Goal: Information Seeking & Learning: Learn about a topic

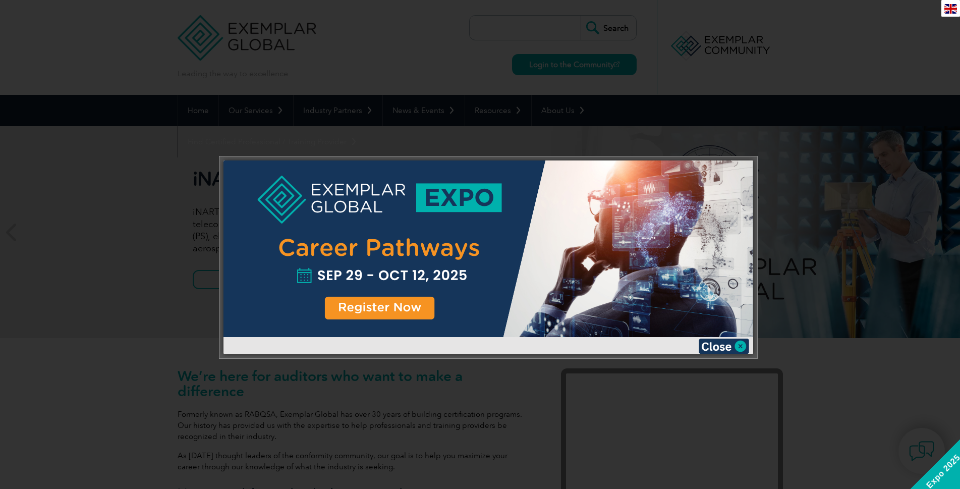
click at [740, 345] on img at bounding box center [724, 346] width 50 height 15
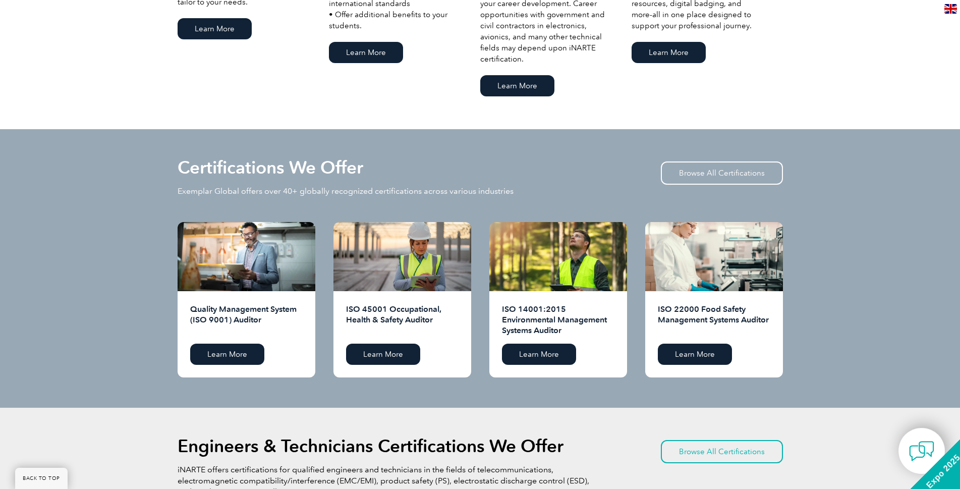
scroll to position [880, 0]
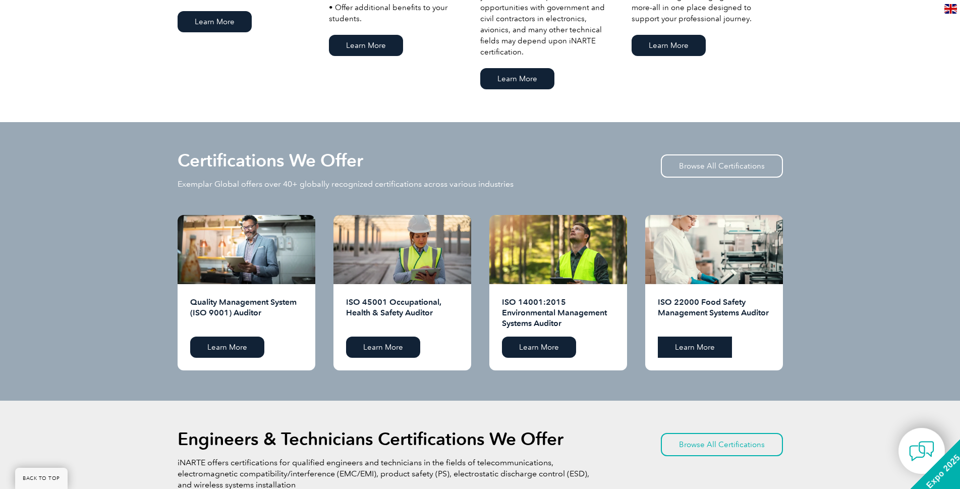
click at [705, 348] on link "Learn More" at bounding box center [695, 347] width 74 height 21
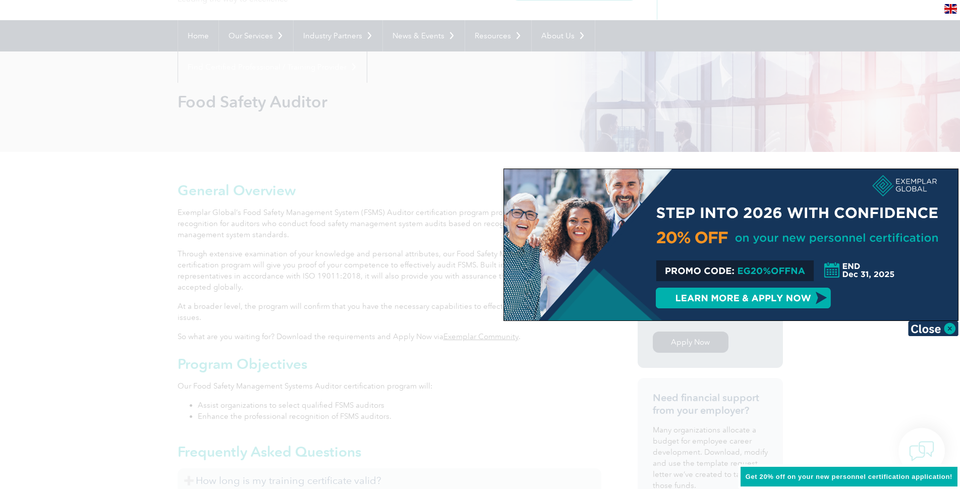
scroll to position [73, 0]
click at [953, 332] on img at bounding box center [934, 328] width 50 height 15
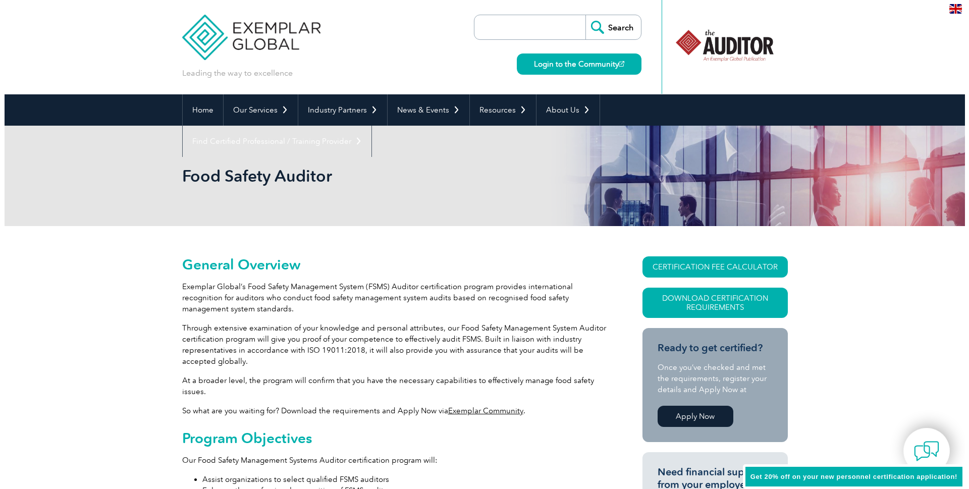
scroll to position [0, 0]
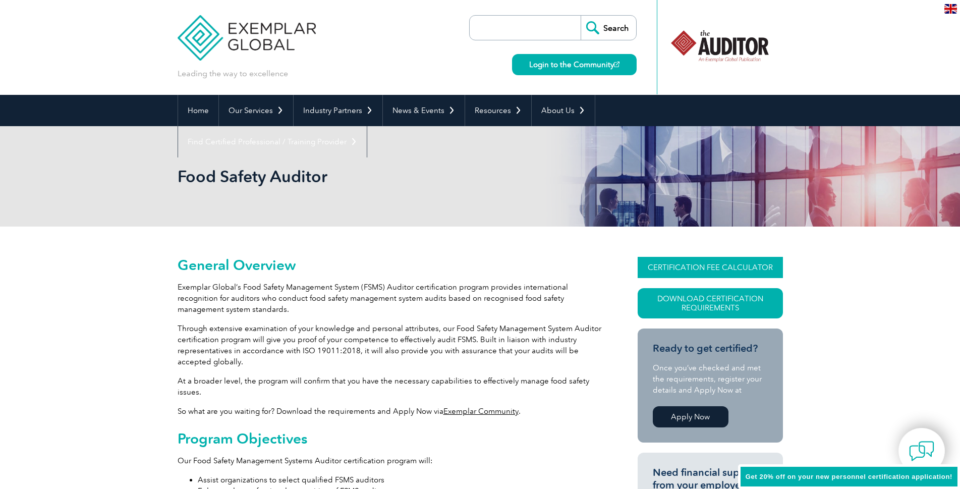
click at [698, 267] on link "CERTIFICATION FEE CALCULATOR" at bounding box center [710, 267] width 145 height 21
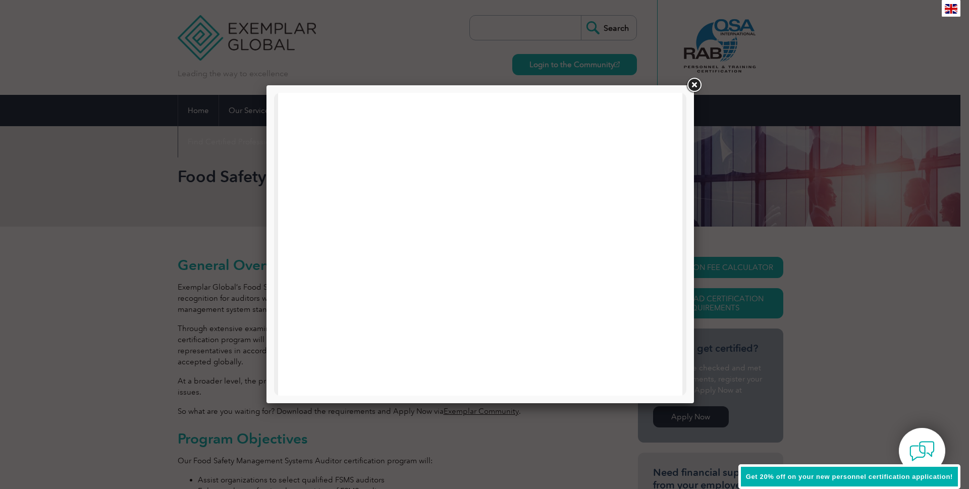
scroll to position [318, 0]
